Goal: Check status

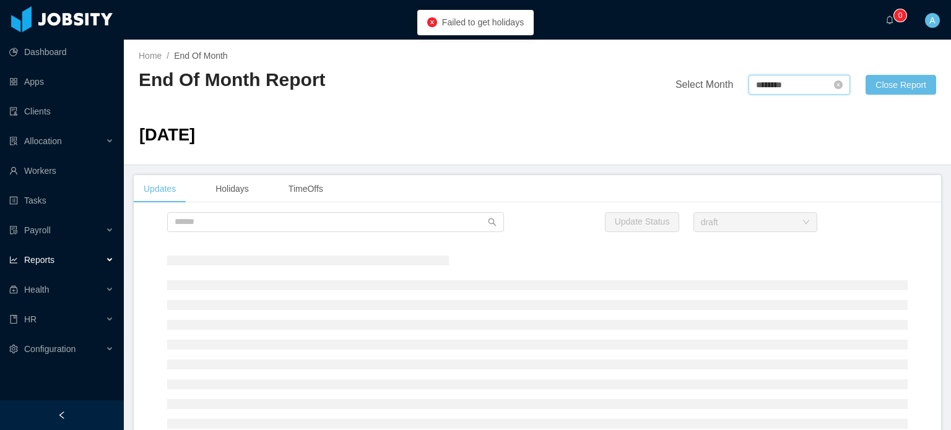
click at [774, 89] on input "********" at bounding box center [799, 85] width 102 height 20
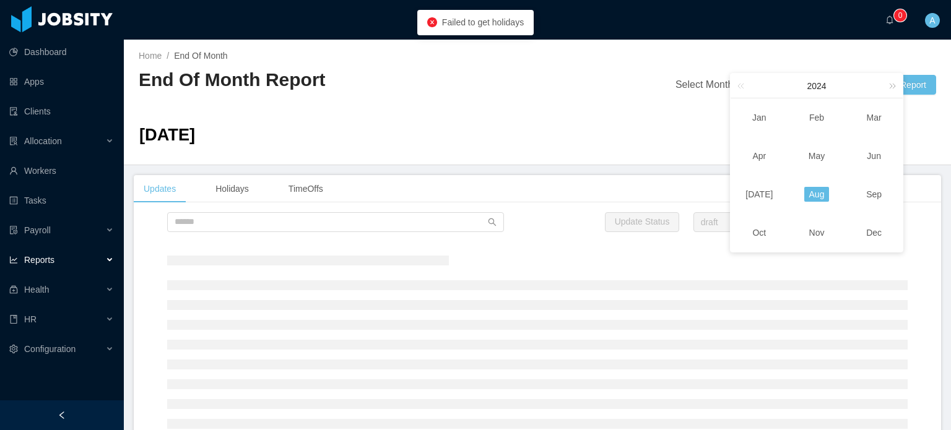
click at [893, 89] on link at bounding box center [890, 86] width 16 height 24
click at [814, 195] on link "Aug" at bounding box center [816, 194] width 25 height 15
type input "********"
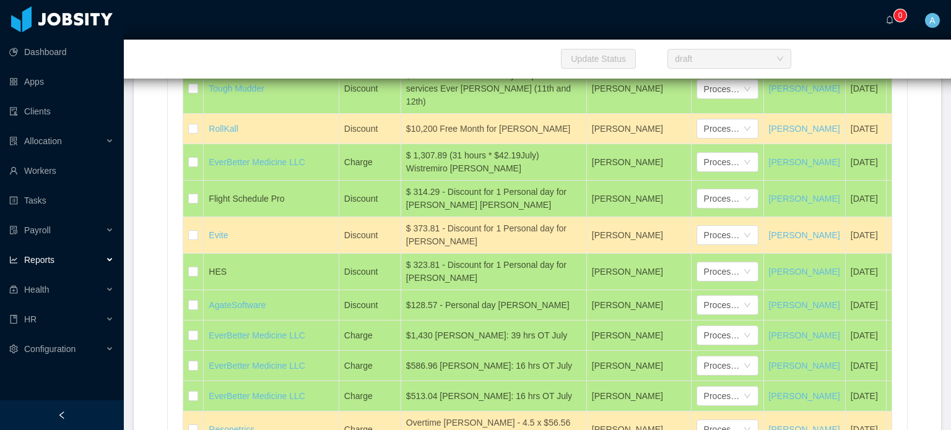
scroll to position [7022, 0]
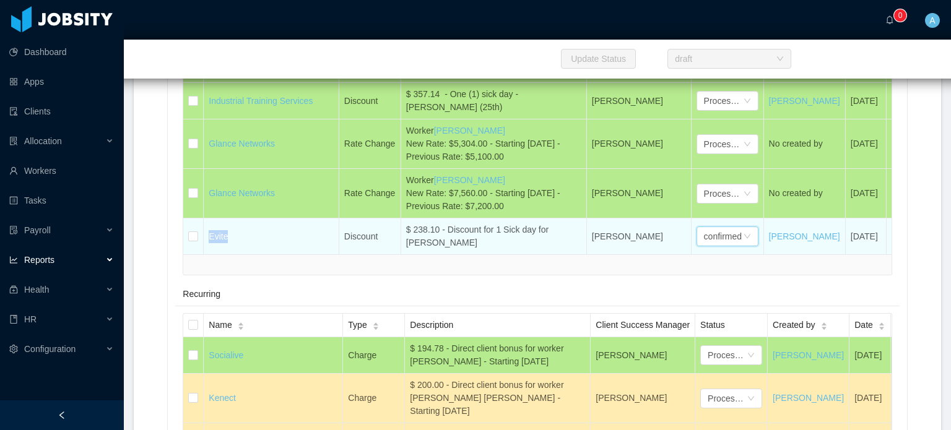
click at [732, 227] on div "confirmed" at bounding box center [723, 236] width 38 height 19
click at [730, 227] on div "confirmed" at bounding box center [723, 236] width 38 height 19
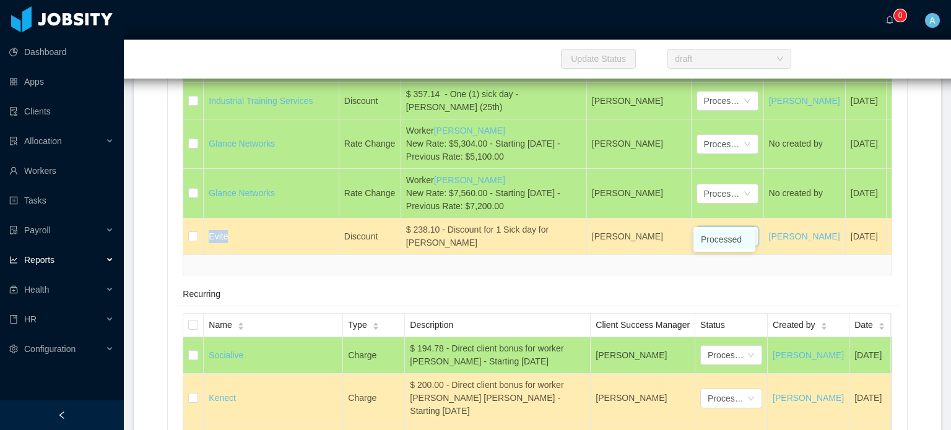
click at [725, 240] on li "Processed" at bounding box center [724, 240] width 62 height 20
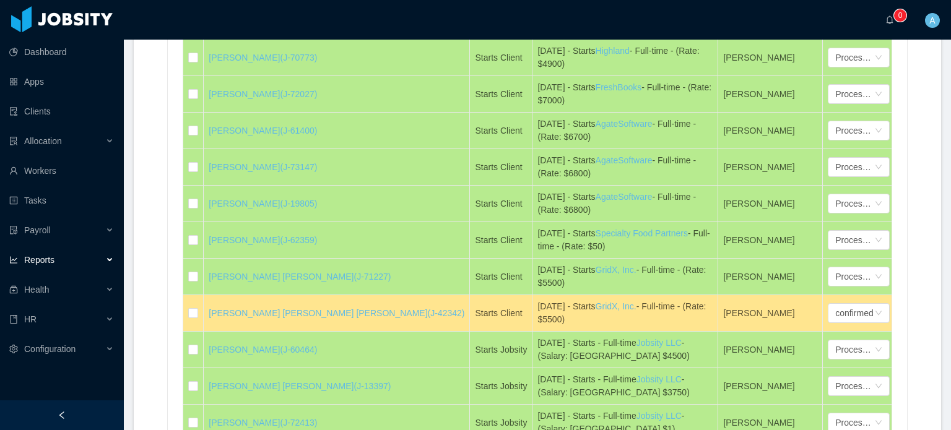
scroll to position [0, 0]
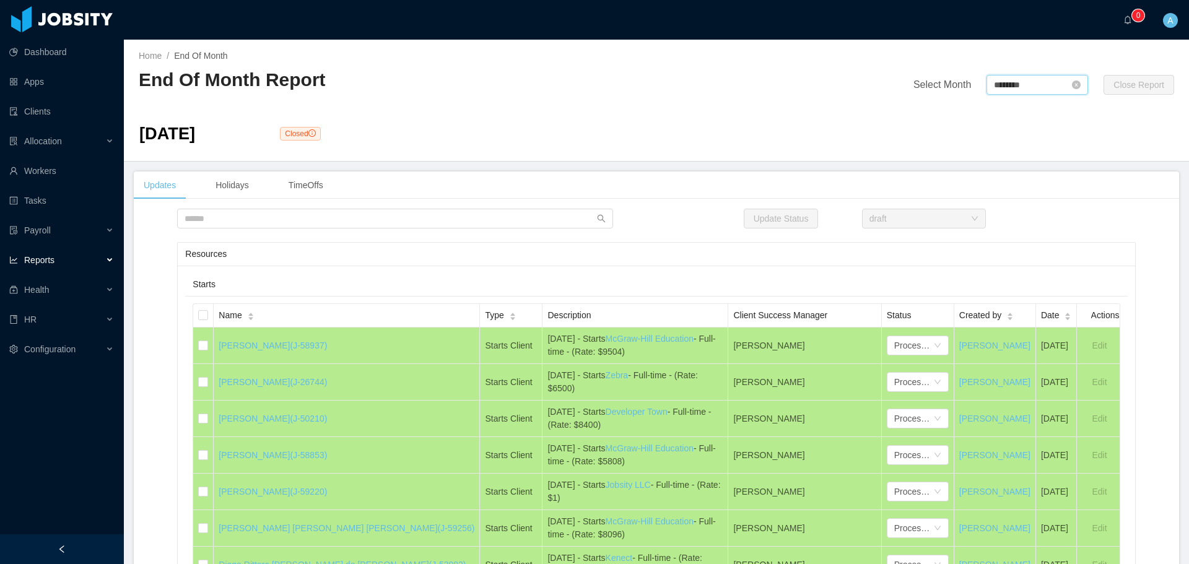
click at [995, 79] on input "********" at bounding box center [1037, 85] width 102 height 20
click at [1133, 77] on link at bounding box center [1127, 86] width 16 height 24
click at [1054, 196] on link "Aug" at bounding box center [1053, 194] width 25 height 15
type input "********"
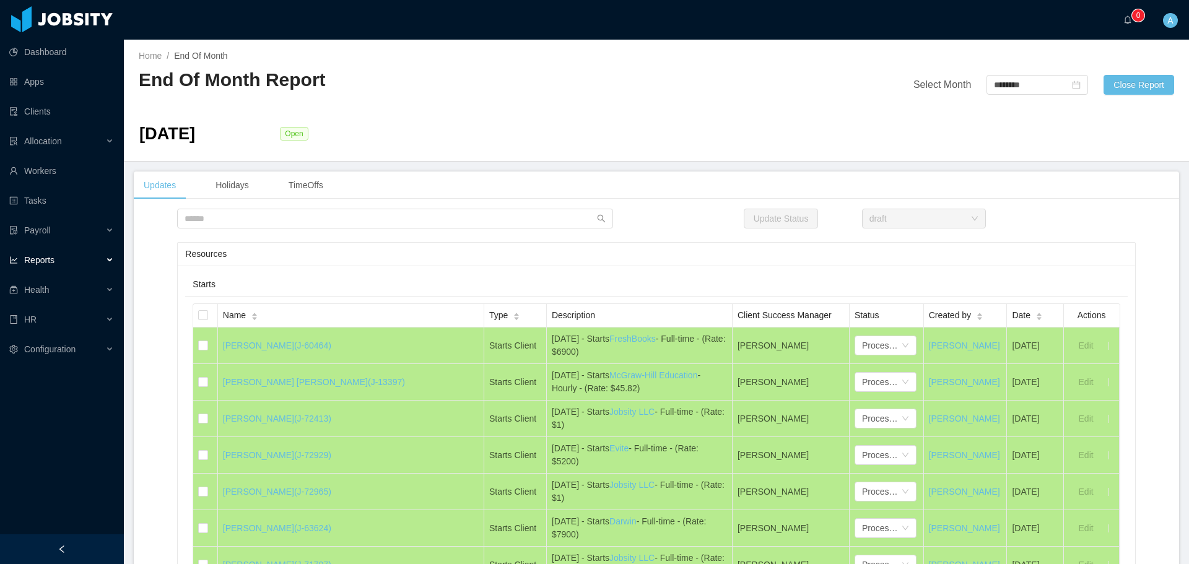
click at [542, 250] on div "Resources" at bounding box center [656, 254] width 942 height 23
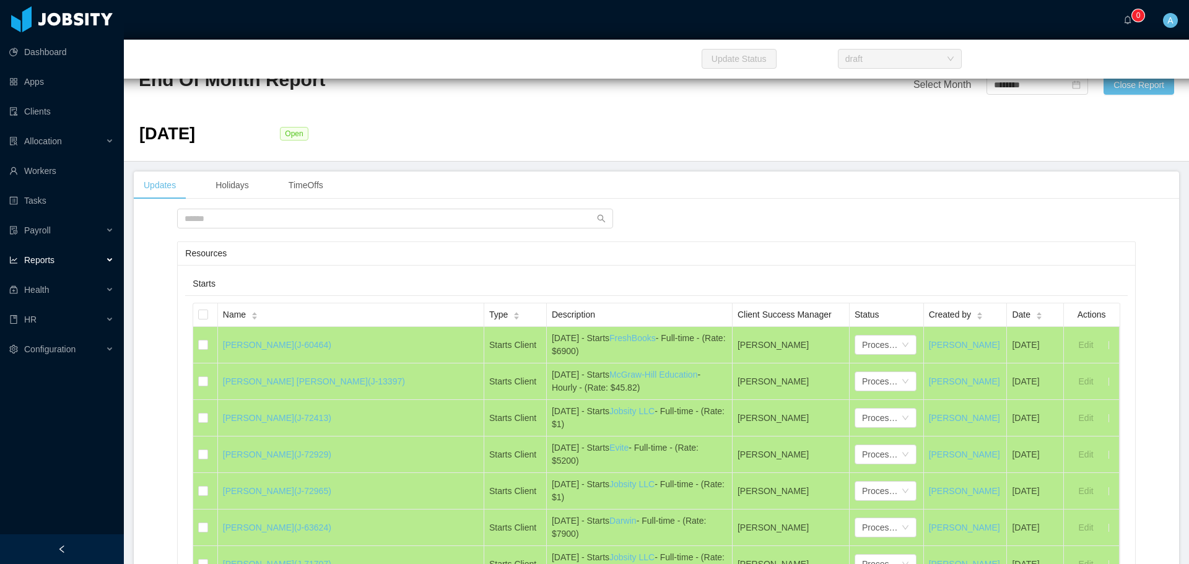
scroll to position [569, 0]
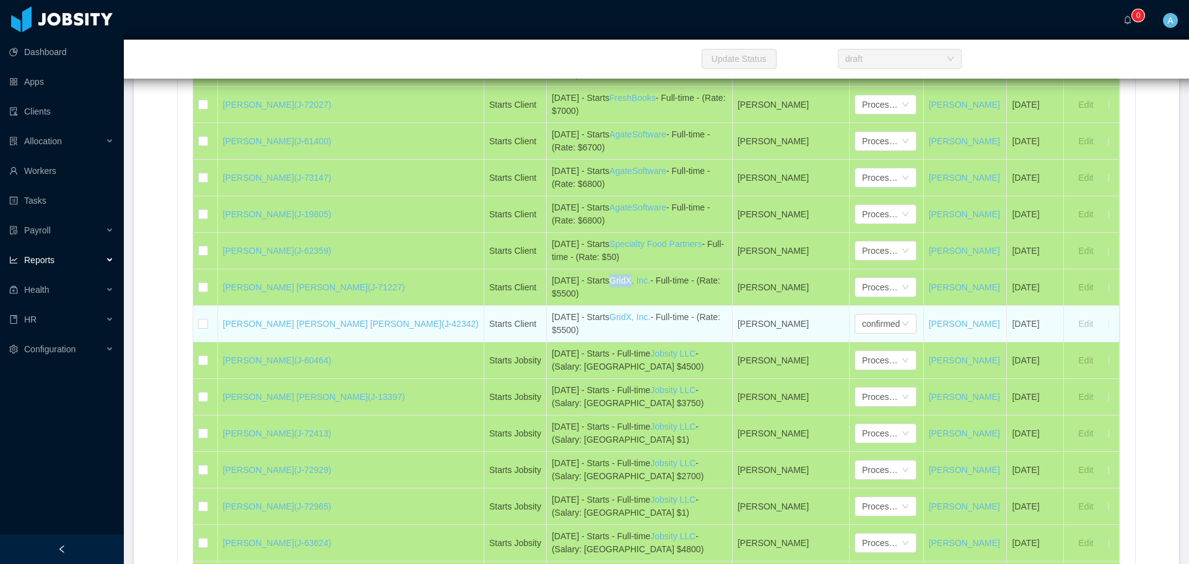
click at [552, 324] on div "[DATE] - Starts GridX, Inc. - Full-time - (Rate: $5500)" at bounding box center [639, 324] width 175 height 26
click at [552, 330] on div "[DATE] - Starts GridX, Inc. - Full-time - (Rate: $5500)" at bounding box center [639, 324] width 175 height 26
click at [552, 319] on div "[DATE] - Starts GridX, Inc. - Full-time - (Rate: $5500)" at bounding box center [639, 324] width 175 height 26
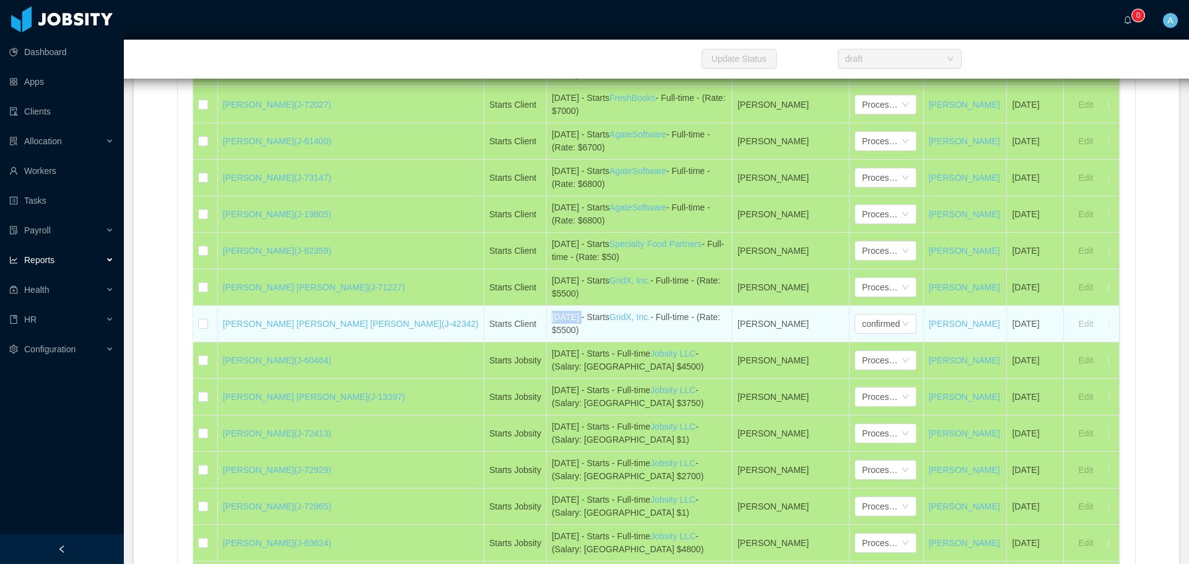
click at [552, 319] on div "[DATE] - Starts GridX, Inc. - Full-time - (Rate: $5500)" at bounding box center [639, 324] width 175 height 26
click at [552, 330] on div "[DATE] - Starts GridX, Inc. - Full-time - (Rate: $5500)" at bounding box center [639, 324] width 175 height 26
click at [552, 329] on div "[DATE] - Starts GridX, Inc. - Full-time - (Rate: $5500)" at bounding box center [639, 324] width 175 height 26
click at [552, 323] on div "[DATE] - Starts GridX, Inc. - Full-time - (Rate: $5500)" at bounding box center [639, 324] width 175 height 26
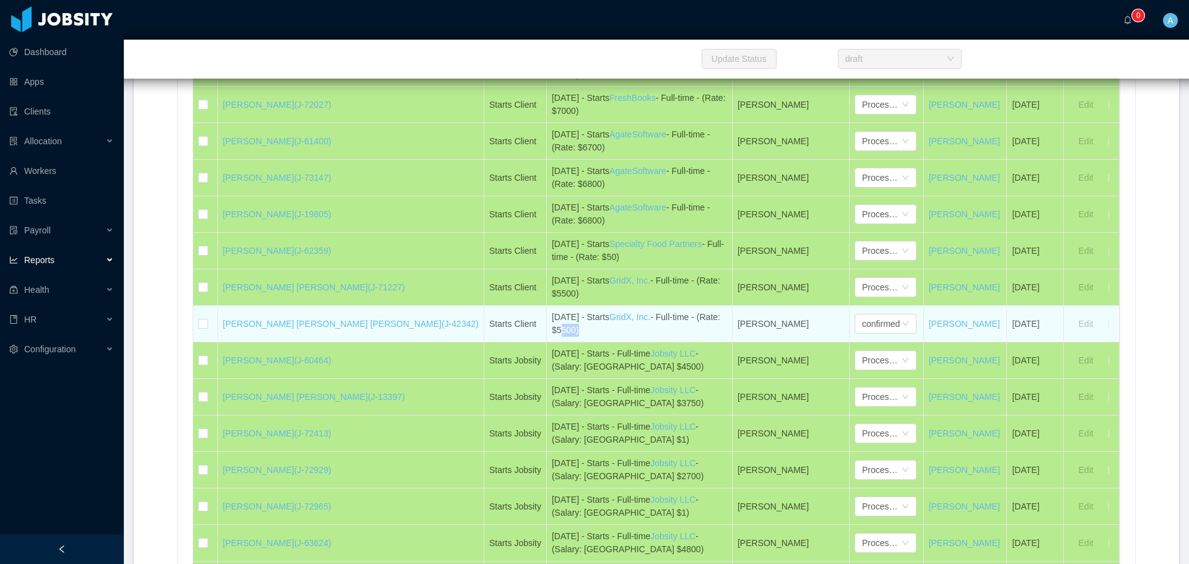
click at [552, 323] on div "[DATE] - Starts GridX, Inc. - Full-time - (Rate: $5500)" at bounding box center [639, 324] width 175 height 26
click at [552, 333] on div "[DATE] - Starts GridX, Inc. - Full-time - (Rate: $5500)" at bounding box center [639, 324] width 175 height 26
